Goal: Transaction & Acquisition: Purchase product/service

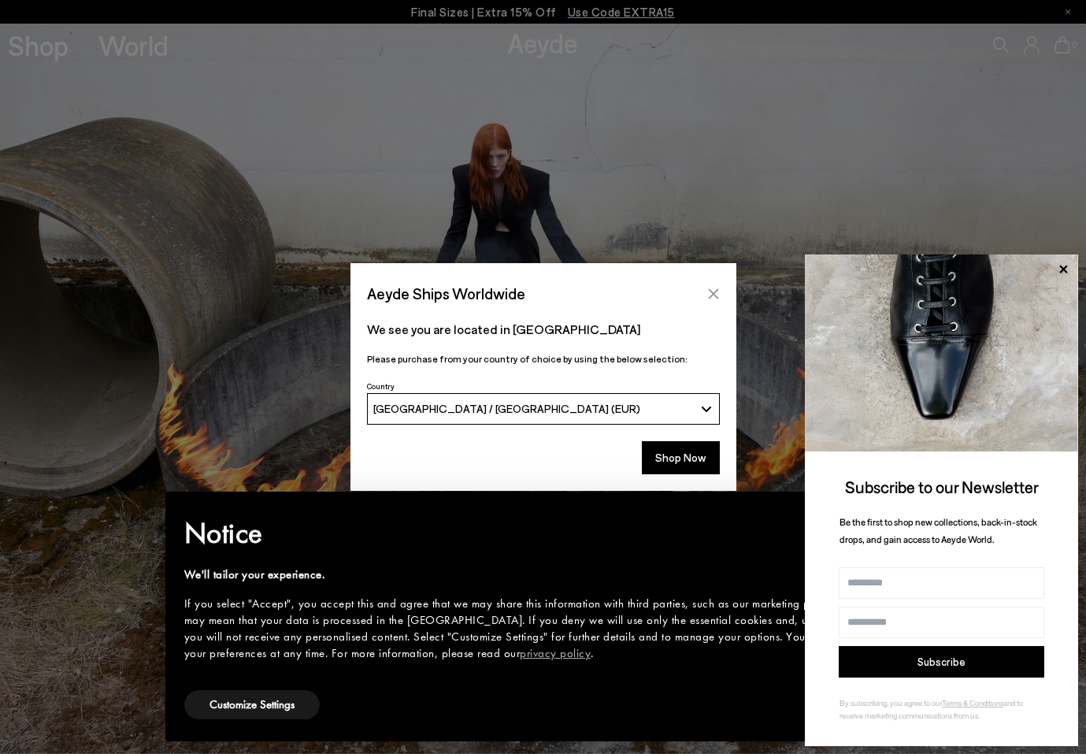
click at [711, 300] on button "Close" at bounding box center [714, 294] width 24 height 24
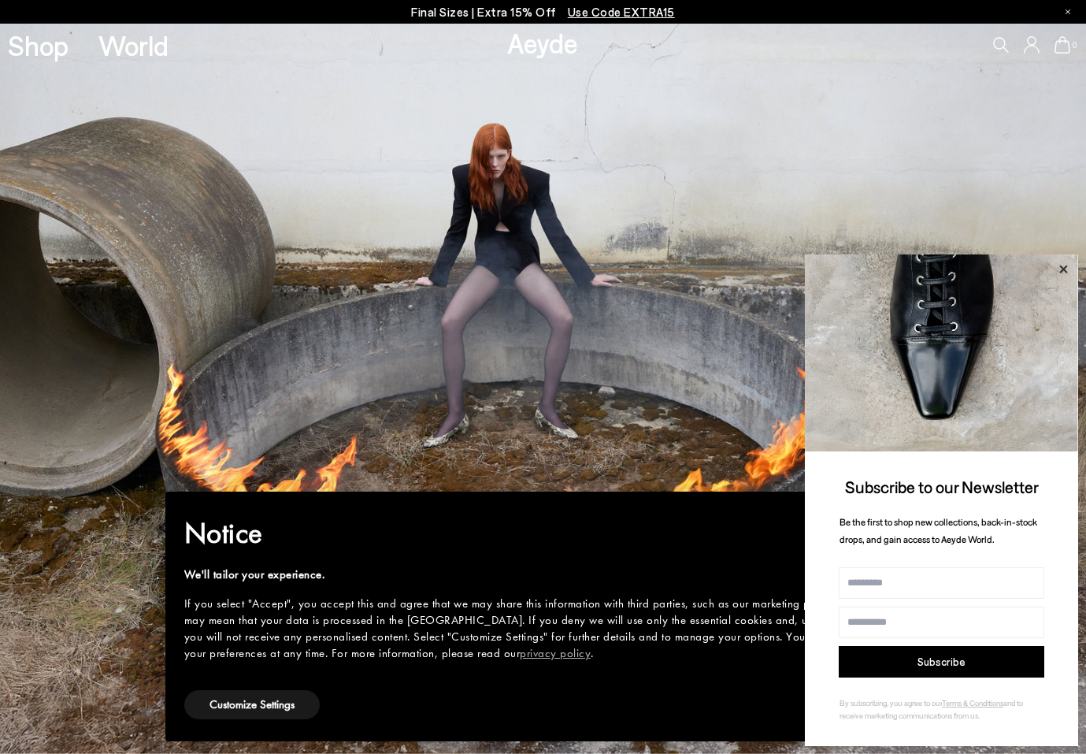
click at [1062, 263] on icon at bounding box center [1063, 269] width 20 height 20
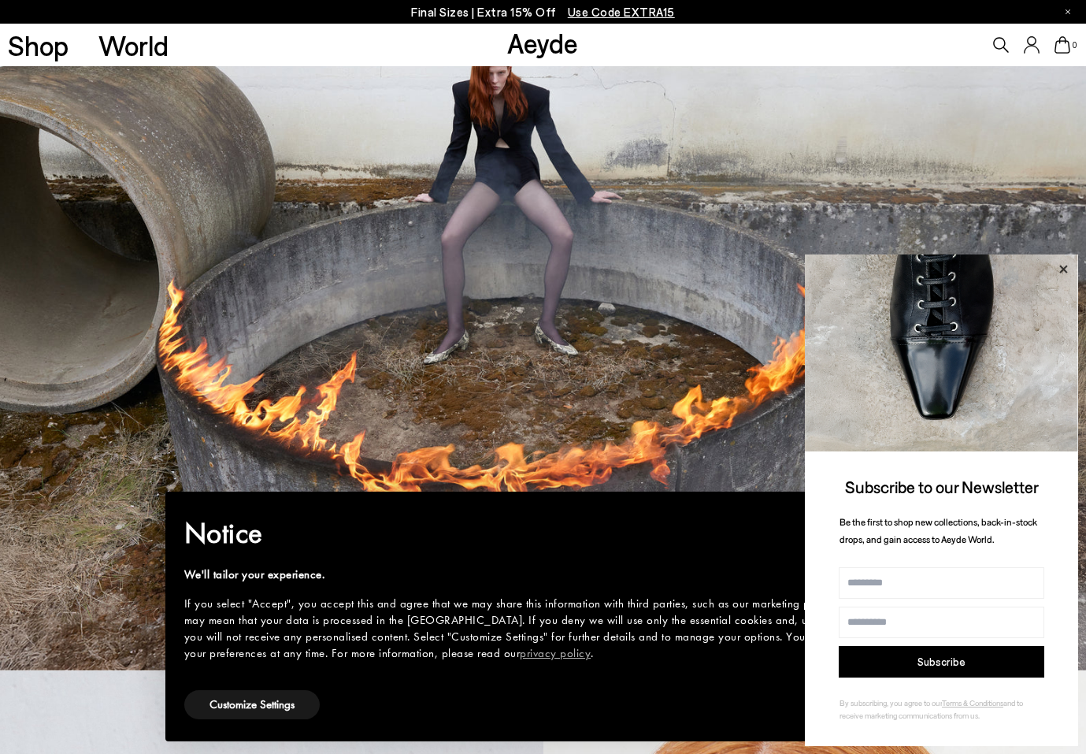
click at [1064, 269] on icon at bounding box center [1064, 269] width 8 height 8
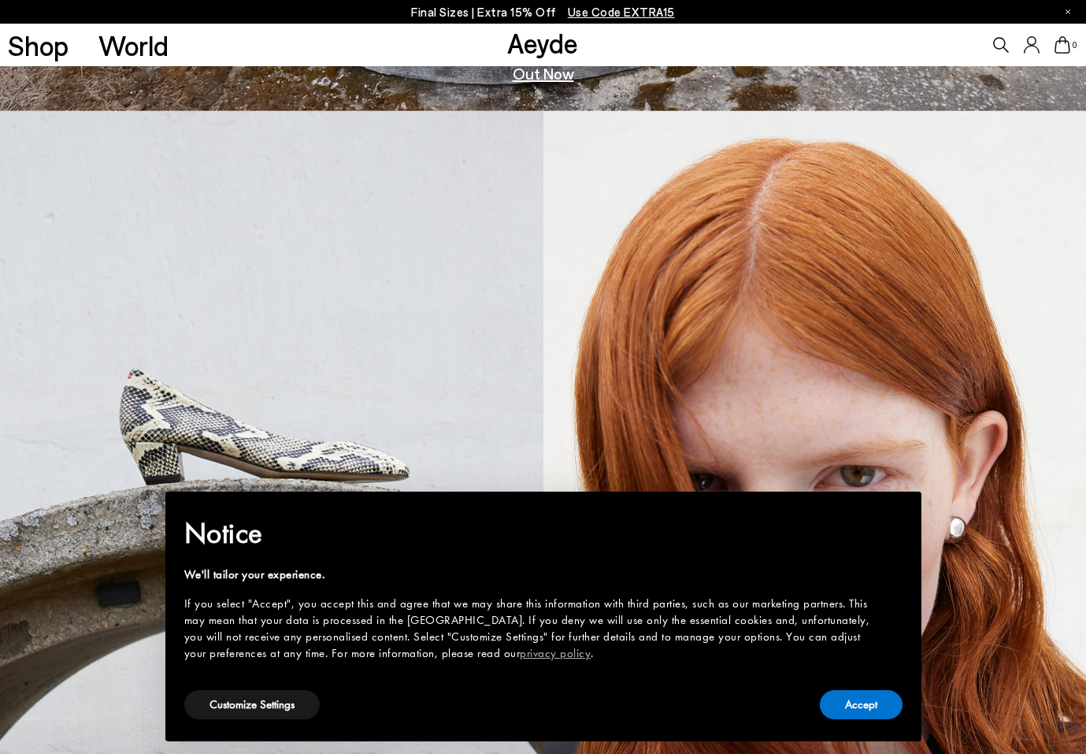
scroll to position [273, 0]
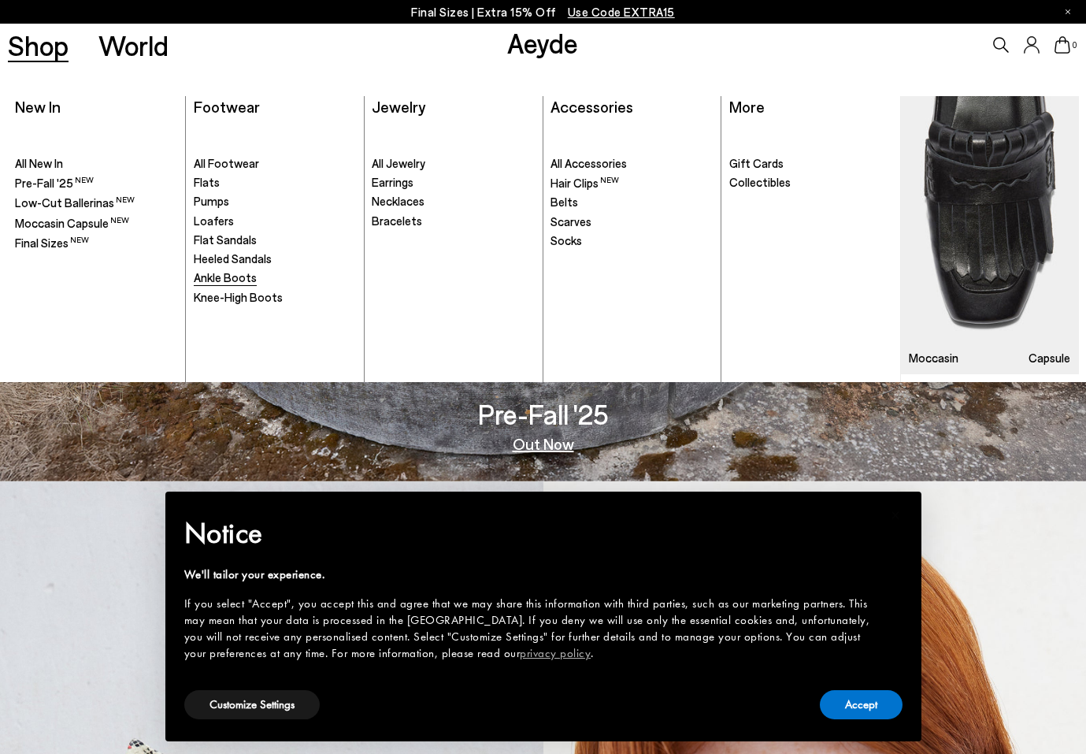
click at [211, 276] on span "Ankle Boots" at bounding box center [225, 277] width 63 height 14
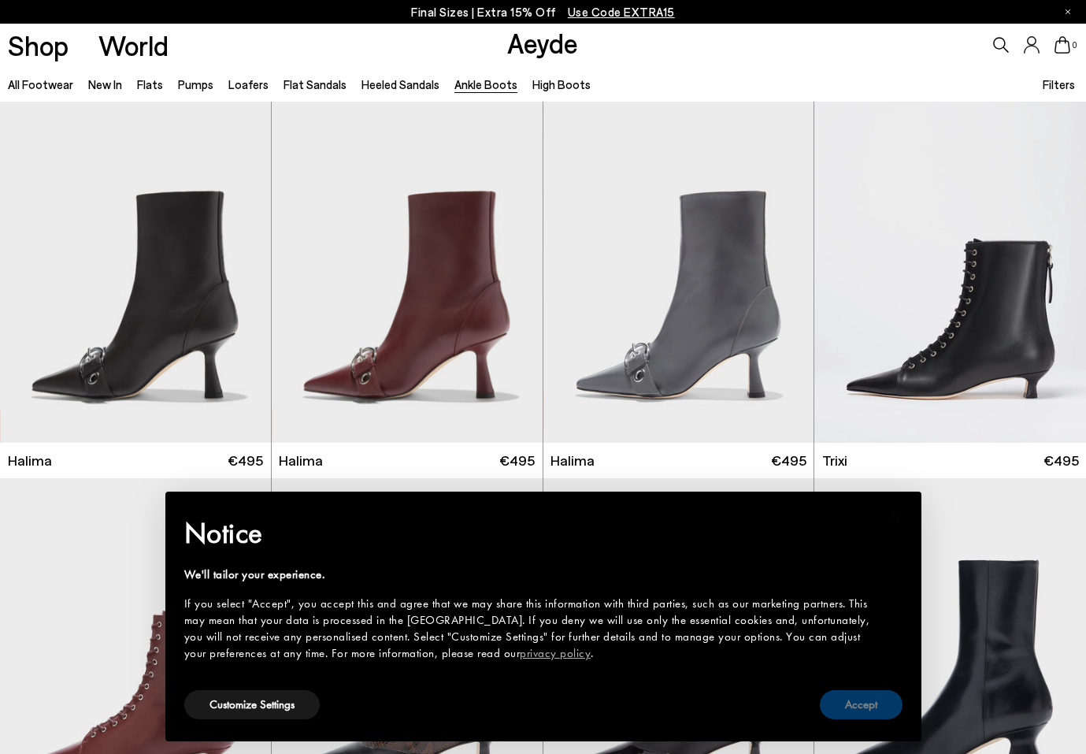
click at [857, 705] on button "Accept" at bounding box center [861, 704] width 83 height 29
